Goal: Task Accomplishment & Management: Manage account settings

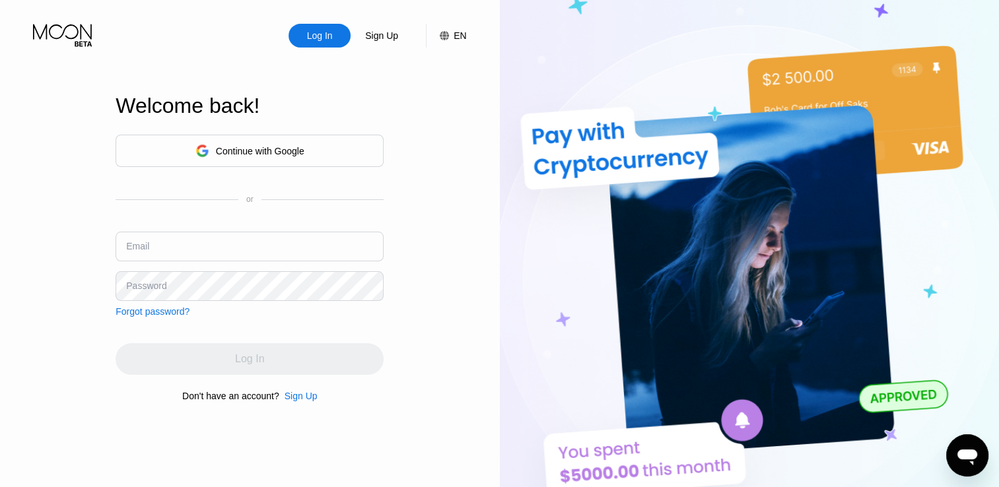
click at [232, 245] on input "text" at bounding box center [250, 247] width 268 height 30
click at [256, 146] on div "Continue with Google" at bounding box center [260, 151] width 88 height 11
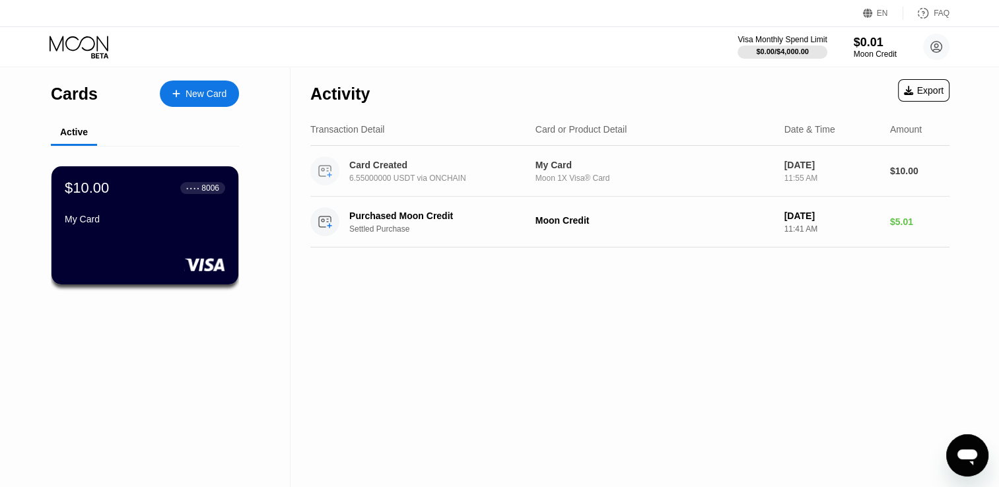
click at [417, 181] on div "6.55000000 USDT via ONCHAIN" at bounding box center [445, 178] width 193 height 9
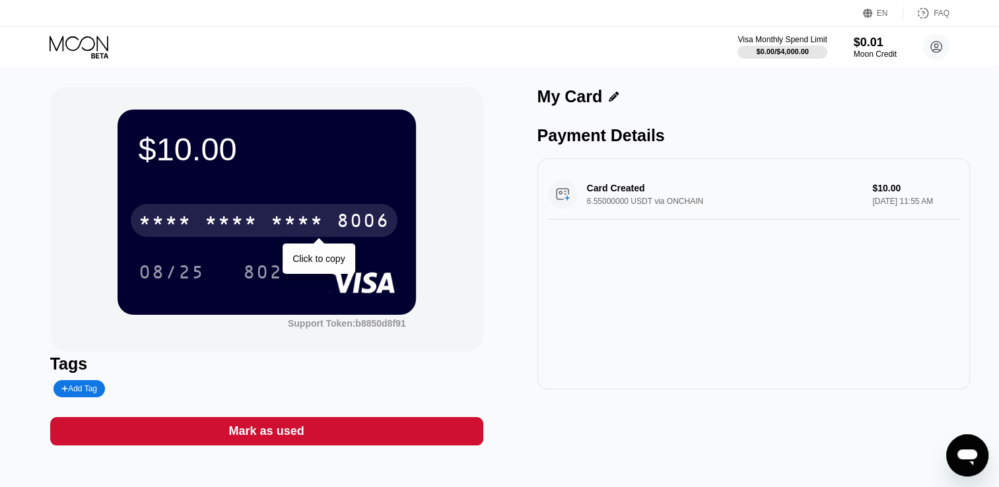
click at [314, 216] on div "* * * *" at bounding box center [297, 222] width 53 height 21
click at [359, 219] on div "8006" at bounding box center [363, 222] width 53 height 21
